Goal: Information Seeking & Learning: Learn about a topic

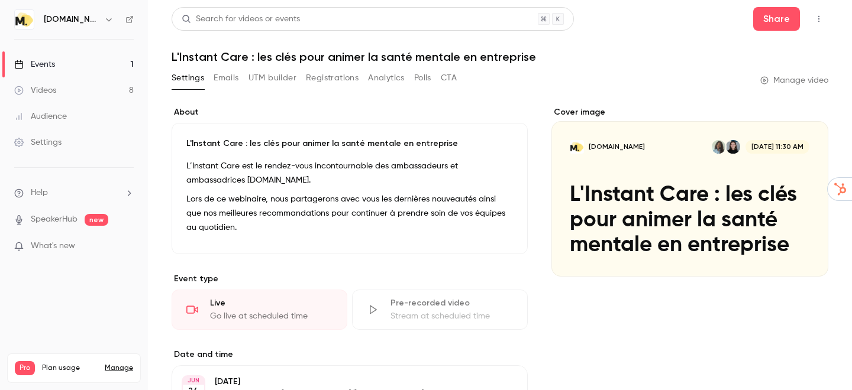
click at [62, 62] on link "Events 1" at bounding box center [74, 64] width 148 height 26
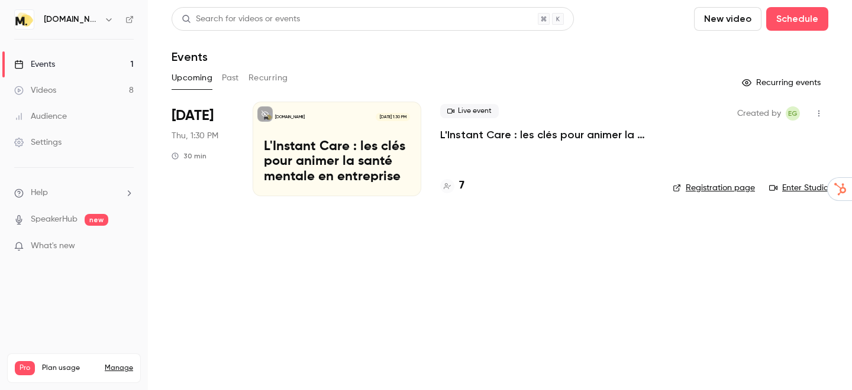
click at [237, 69] on button "Past" at bounding box center [230, 78] width 17 height 19
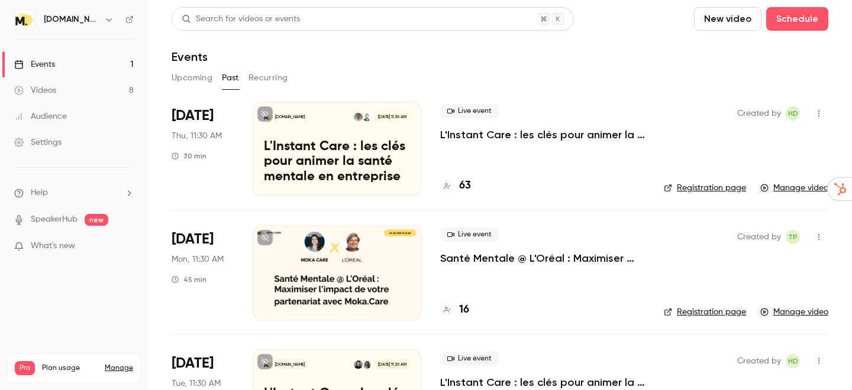
click at [337, 156] on p "L'Instant Care : les clés pour animer la santé mentale en entreprise" at bounding box center [337, 163] width 146 height 46
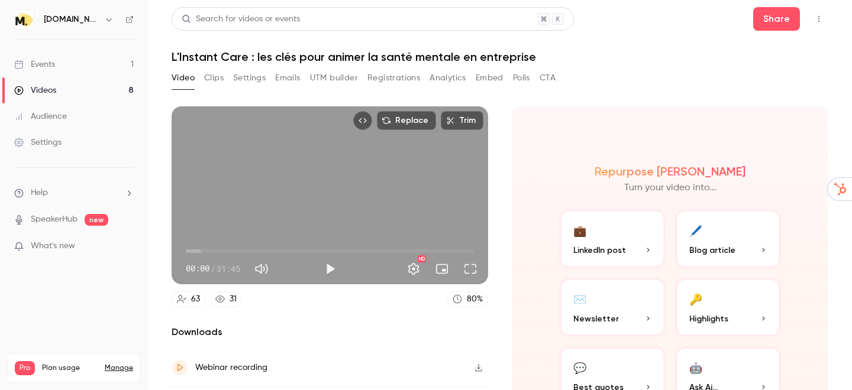
click at [453, 80] on button "Analytics" at bounding box center [447, 78] width 37 height 19
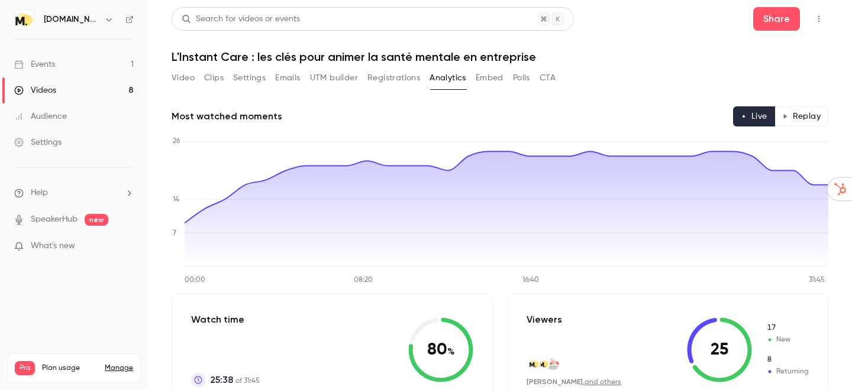
click at [793, 111] on button "Replay" at bounding box center [801, 116] width 54 height 20
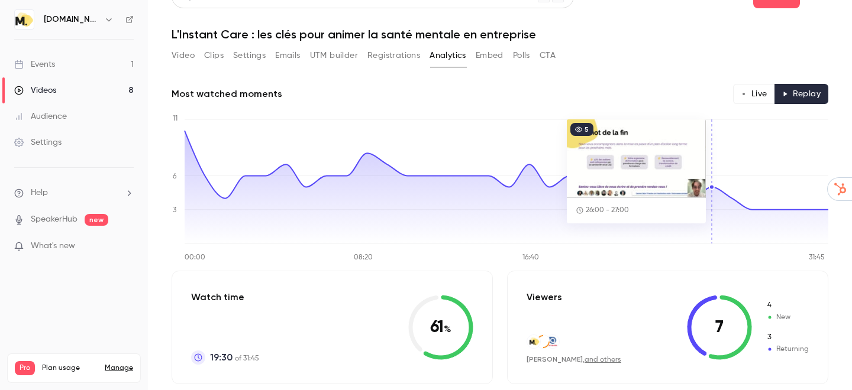
scroll to position [14, 0]
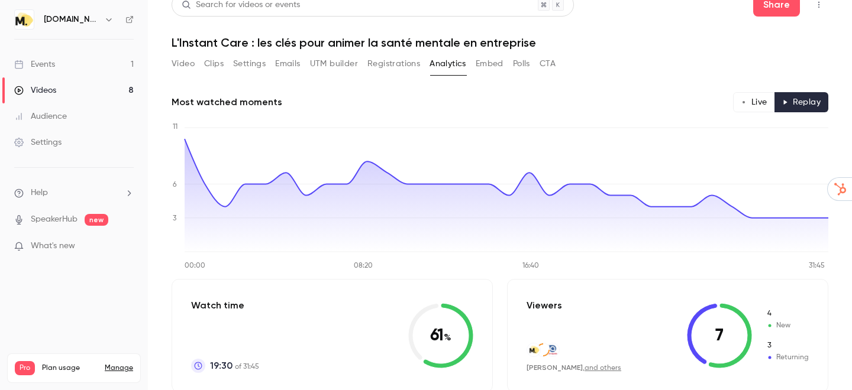
click at [756, 106] on button "Live" at bounding box center [754, 102] width 42 height 20
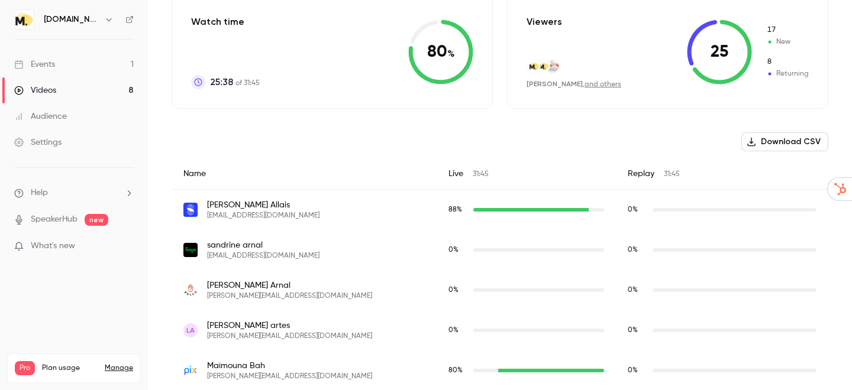
scroll to position [0, 0]
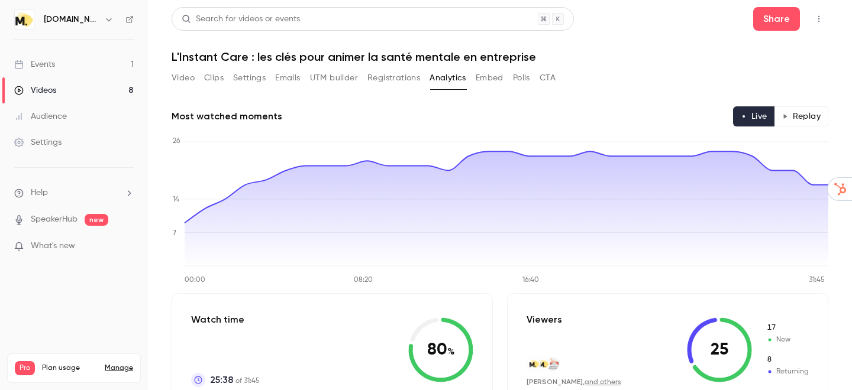
click at [518, 79] on button "Polls" at bounding box center [521, 78] width 17 height 19
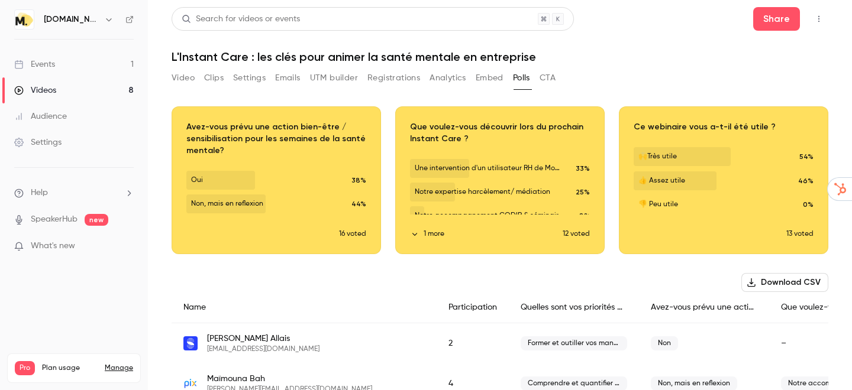
scroll to position [24, 0]
